Goal: Task Accomplishment & Management: Complete application form

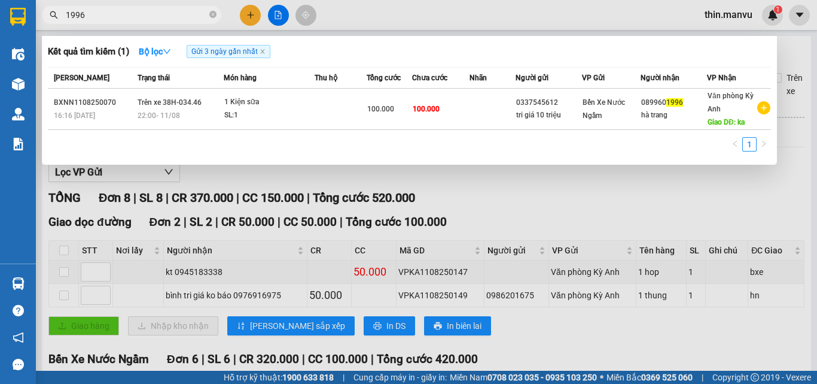
click at [217, 16] on span "1996" at bounding box center [132, 15] width 180 height 18
click at [211, 13] on icon "close-circle" at bounding box center [212, 14] width 7 height 7
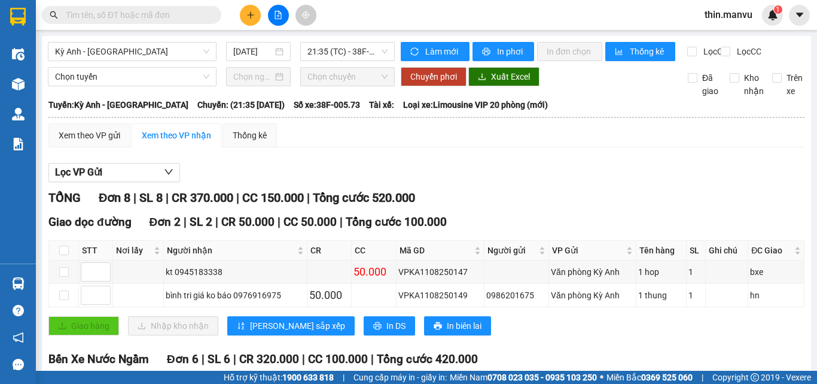
click at [205, 14] on input "text" at bounding box center [136, 14] width 141 height 13
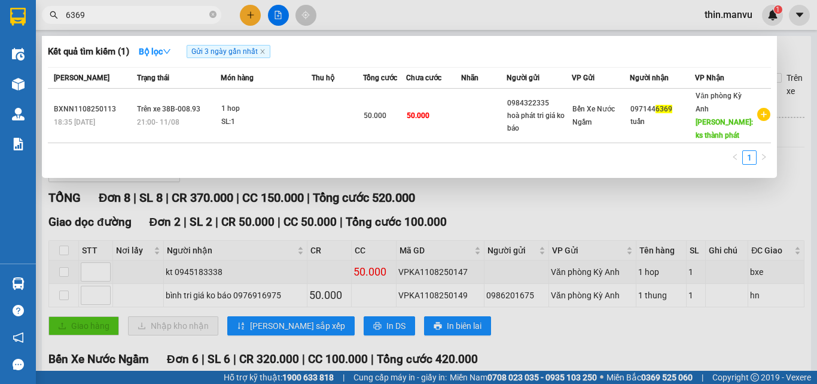
type input "6369"
click at [644, 169] on div "1" at bounding box center [409, 161] width 723 height 22
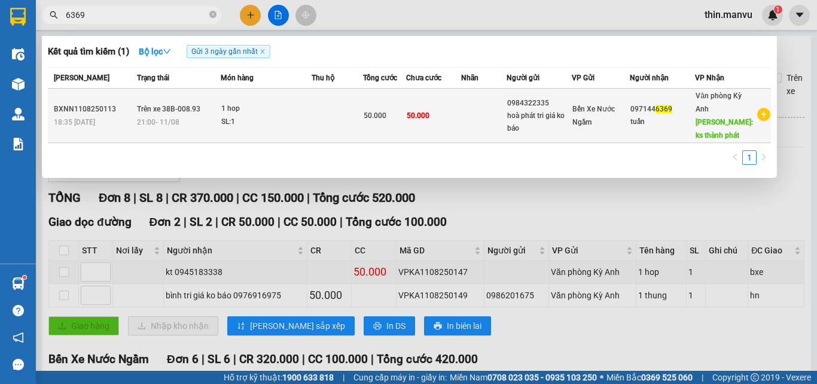
click at [686, 138] on td "097144 6369 tuấn" at bounding box center [663, 116] width 66 height 54
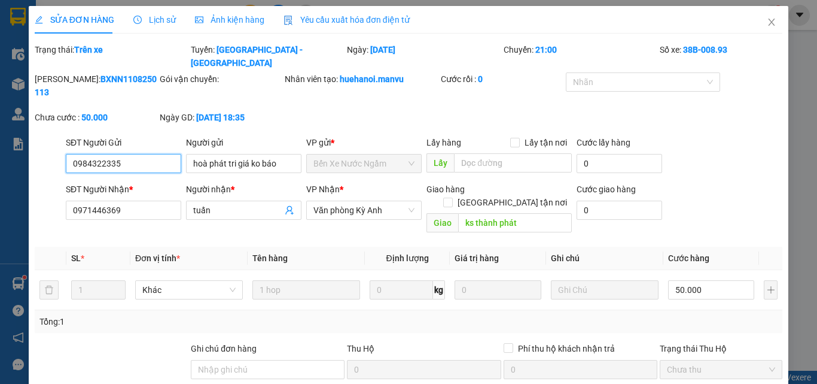
type input "0984322335"
type input "hoà phát tri giá ko báo"
type input "0971446369"
type input "tuấn"
type input "ks thành phát"
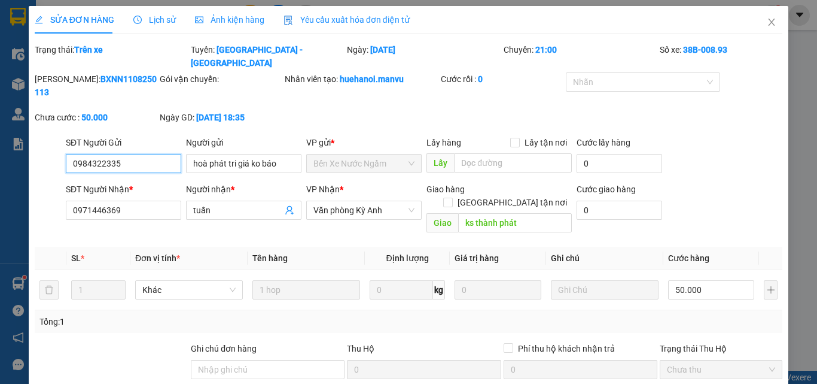
type input "50.000"
click at [755, 27] on span "Close" at bounding box center [772, 23] width 34 height 34
